Goal: Information Seeking & Learning: Learn about a topic

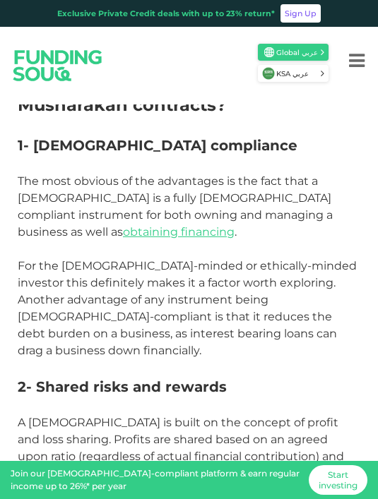
scroll to position [800, 0]
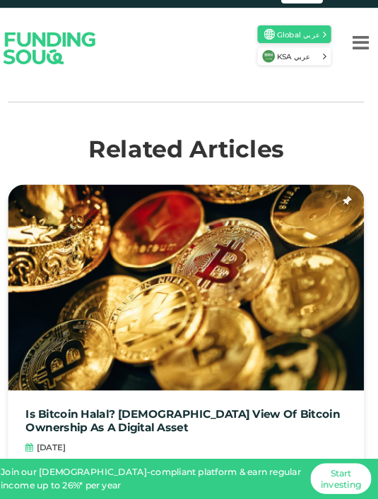
scroll to position [3374, 0]
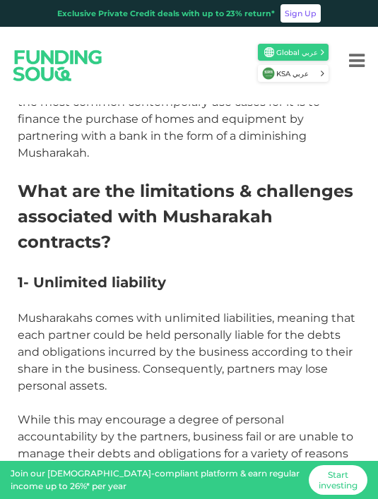
scroll to position [1722, 0]
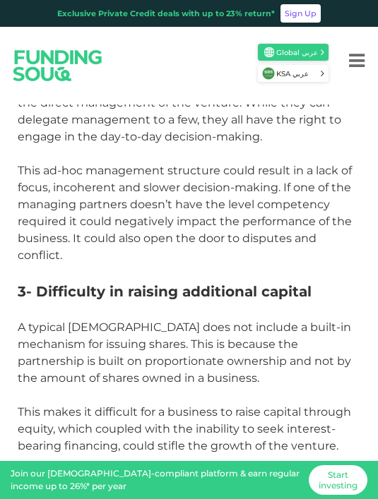
scroll to position [2276, 0]
